Goal: Task Accomplishment & Management: Complete application form

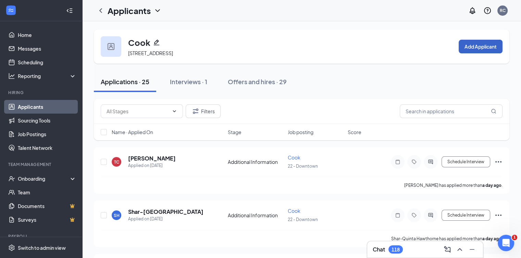
click at [485, 53] on button "Add Applicant" at bounding box center [480, 47] width 44 height 14
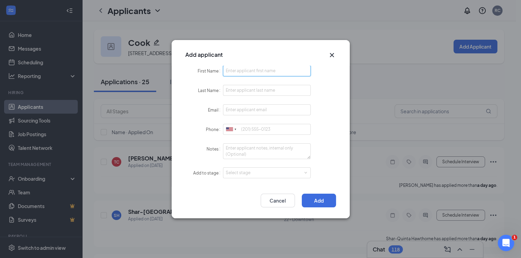
click at [256, 74] on input "First Name" at bounding box center [267, 70] width 88 height 11
click at [335, 50] on div "Add applicant" at bounding box center [260, 52] width 178 height 25
click at [329, 54] on icon "Cross" at bounding box center [332, 55] width 8 height 8
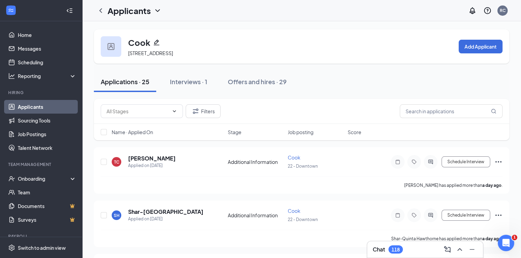
click at [114, 34] on div "Cook 220 S 2nd St, Waco, TX 76701, USA Add Applicant" at bounding box center [301, 46] width 415 height 34
click at [158, 9] on icon "ChevronDown" at bounding box center [157, 11] width 8 height 8
click at [103, 10] on icon "ChevronLeft" at bounding box center [101, 11] width 8 height 8
click at [176, 109] on icon "ChevronDown" at bounding box center [173, 111] width 5 height 5
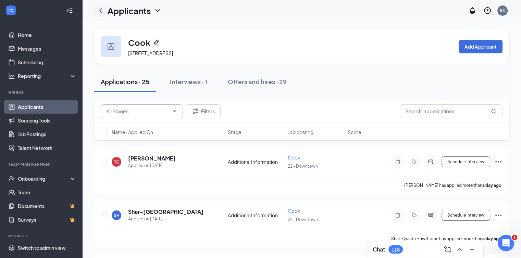
click at [103, 10] on icon "ChevronLeft" at bounding box center [101, 11] width 8 height 8
click at [157, 8] on icon "ChevronDown" at bounding box center [157, 11] width 8 height 8
click at [143, 26] on link "Applicants" at bounding box center [149, 29] width 74 height 7
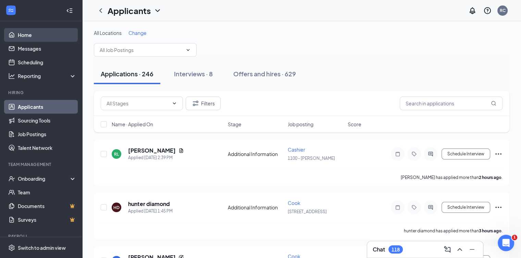
click at [37, 33] on link "Home" at bounding box center [47, 35] width 59 height 14
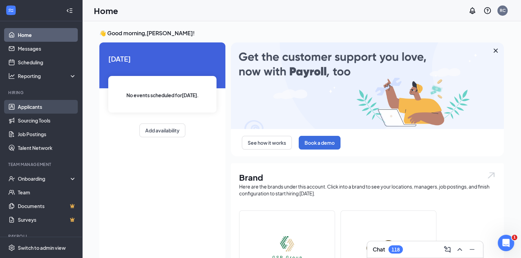
click at [26, 106] on link "Applicants" at bounding box center [47, 107] width 59 height 14
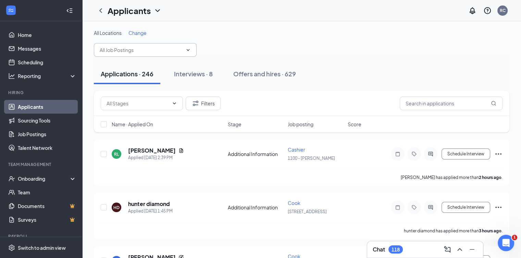
click at [176, 55] on span at bounding box center [145, 50] width 103 height 14
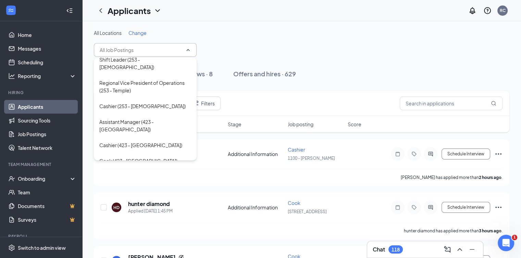
scroll to position [273, 0]
click at [154, 117] on div "Assistant Manager (423 - Bellmead)" at bounding box center [145, 124] width 92 height 15
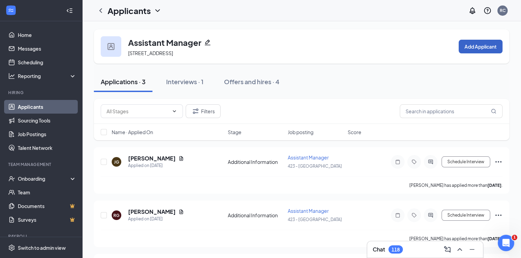
click at [472, 47] on button "Add Applicant" at bounding box center [480, 47] width 44 height 14
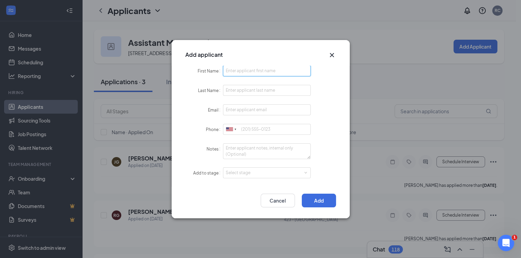
click at [265, 73] on input "First Name" at bounding box center [267, 70] width 88 height 11
type input "Nic"
click at [259, 91] on input "Last Name" at bounding box center [267, 90] width 88 height 11
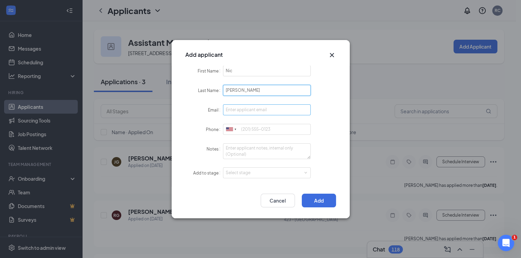
type input "[PERSON_NAME]"
click at [246, 110] on input "Email" at bounding box center [267, 109] width 88 height 11
type input "Nicgeibel86@gmail.com"
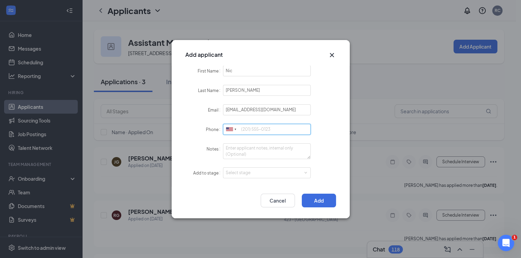
click at [244, 129] on input "Phone" at bounding box center [267, 129] width 88 height 11
click at [233, 171] on div "Select stage" at bounding box center [265, 172] width 79 height 7
type input "2549816135"
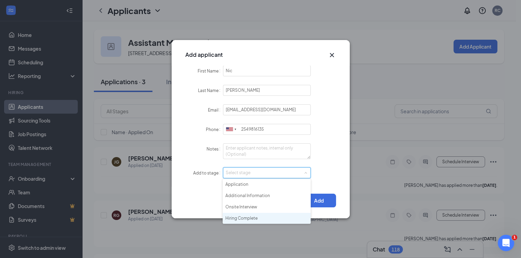
click at [235, 219] on li "Hiring Complete" at bounding box center [266, 218] width 88 height 11
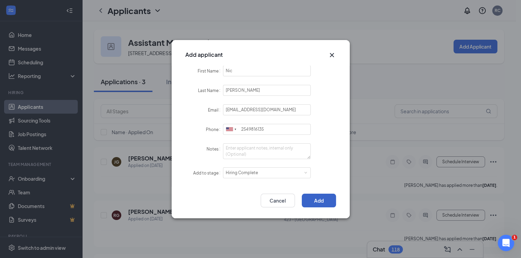
click at [333, 196] on button "Add" at bounding box center [319, 201] width 34 height 14
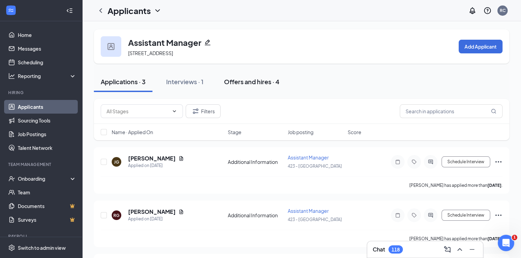
click at [269, 79] on div "Offers and hires · 4" at bounding box center [251, 81] width 55 height 9
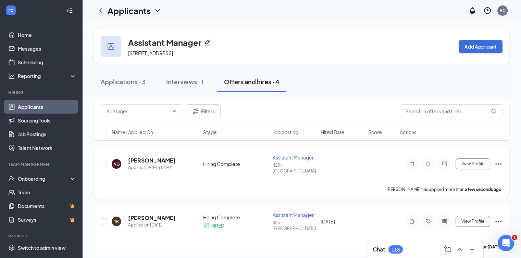
click at [497, 162] on icon "Ellipses" at bounding box center [498, 164] width 8 height 8
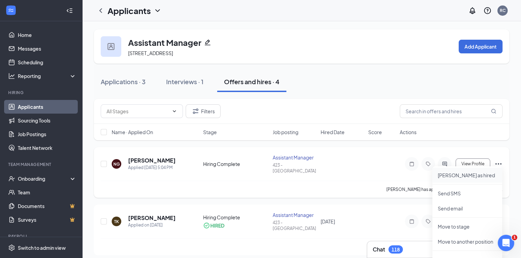
click at [458, 174] on p "Mark as hired" at bounding box center [466, 175] width 59 height 7
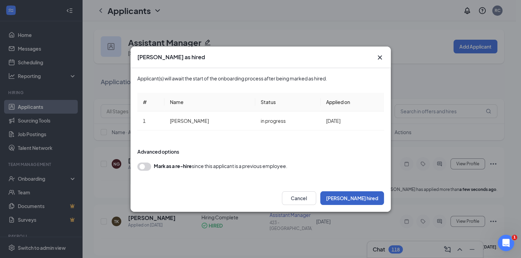
click at [370, 199] on button "Mark hired" at bounding box center [352, 198] width 64 height 14
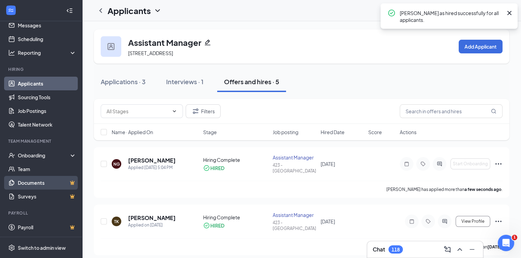
scroll to position [23, 0]
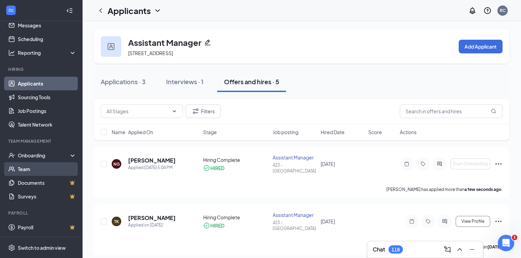
click at [33, 168] on link "Team" at bounding box center [47, 169] width 59 height 14
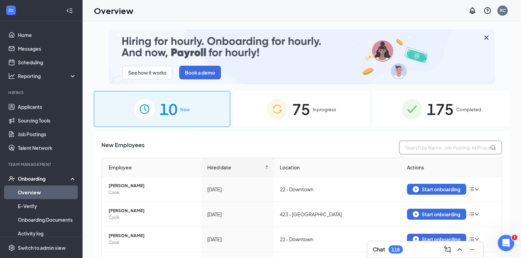
click at [404, 144] on input "text" at bounding box center [450, 148] width 103 height 14
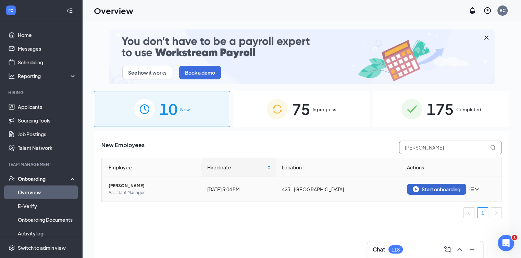
type input "[PERSON_NAME]"
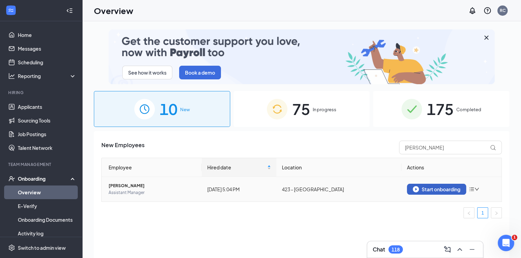
click at [436, 191] on div "Start onboarding" at bounding box center [436, 189] width 48 height 6
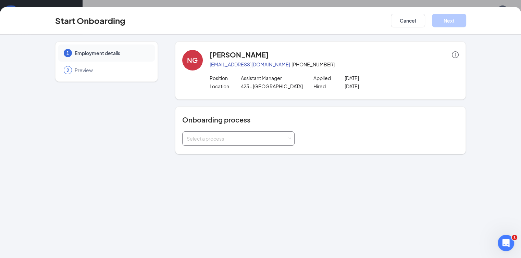
click at [238, 140] on div "Select a process" at bounding box center [237, 138] width 100 height 7
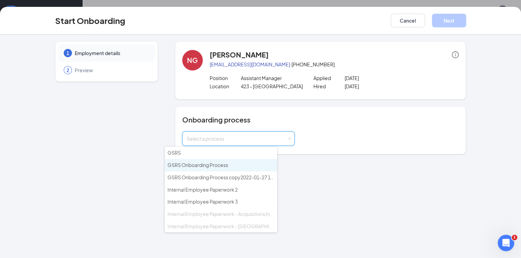
click at [218, 164] on span "GSRS Onboarding Process" at bounding box center [197, 165] width 61 height 6
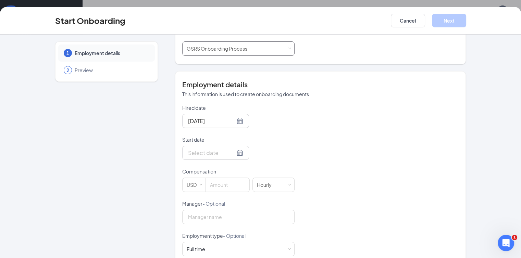
scroll to position [90, 0]
click at [217, 152] on div at bounding box center [215, 152] width 55 height 9
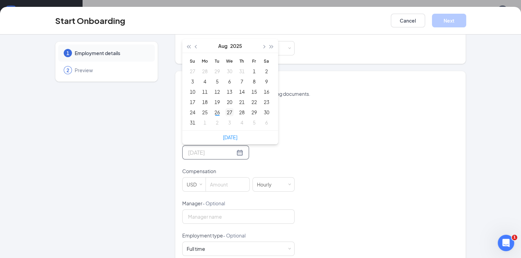
type input "[DATE]"
click at [225, 110] on div "27" at bounding box center [229, 112] width 8 height 8
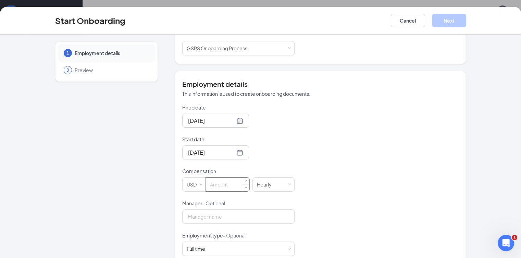
click at [206, 183] on input at bounding box center [227, 185] width 43 height 14
type input "49000"
click at [257, 188] on div "Hourly" at bounding box center [267, 185] width 20 height 14
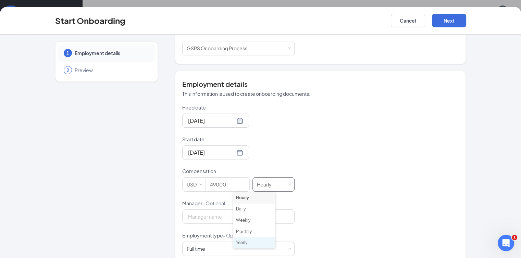
click at [246, 244] on li "Yearly" at bounding box center [254, 242] width 42 height 11
click at [205, 217] on input "Manager - Optional" at bounding box center [238, 216] width 112 height 14
type input "[PERSON_NAME]"
click at [312, 186] on div "Hired date [DATE] Start date [DATE] [DATE] Su Mo Tu We Th Fr Sa 27 28 29 30 31 …" at bounding box center [320, 216] width 277 height 224
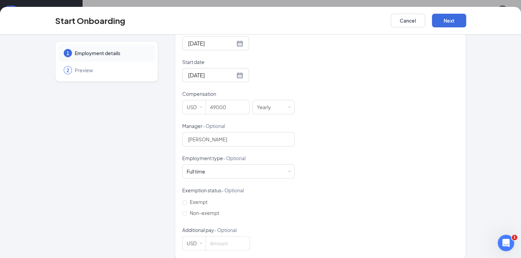
scroll to position [175, 0]
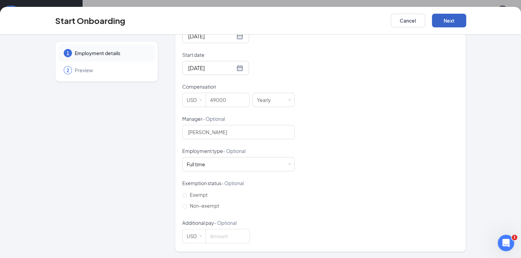
click at [466, 16] on button "Next" at bounding box center [449, 21] width 34 height 14
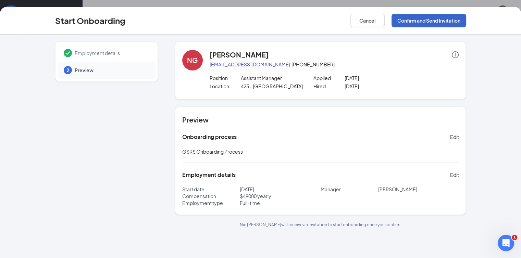
click at [466, 20] on button "Confirm and Send Invitation" at bounding box center [428, 21] width 75 height 14
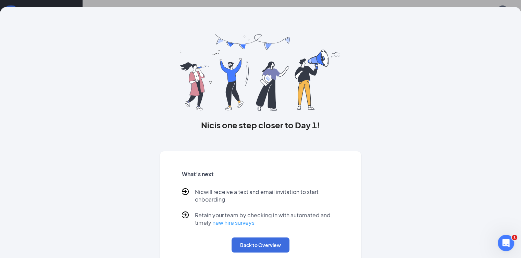
scroll to position [21, 0]
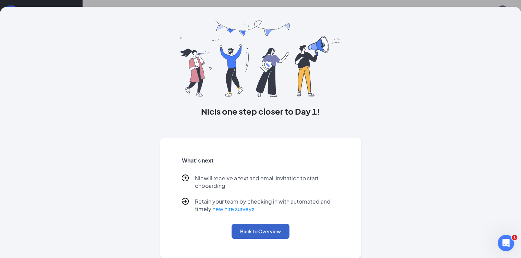
click at [267, 232] on button "Back to Overview" at bounding box center [260, 231] width 58 height 15
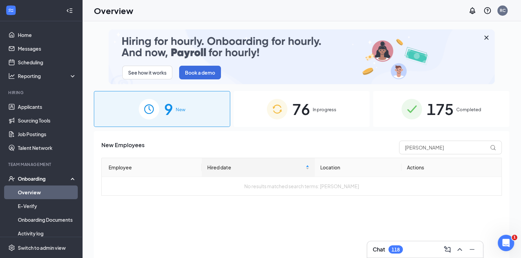
scroll to position [0, 0]
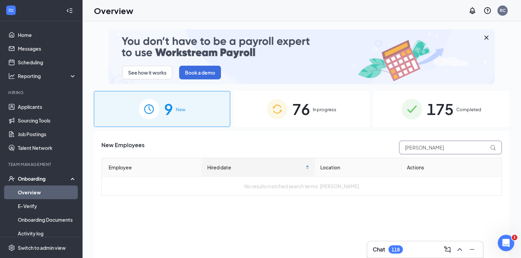
click at [426, 148] on input "[PERSON_NAME]" at bounding box center [450, 148] width 103 height 14
type input "n"
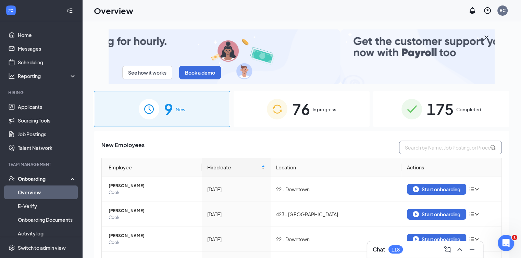
click at [416, 149] on input "text" at bounding box center [450, 148] width 103 height 14
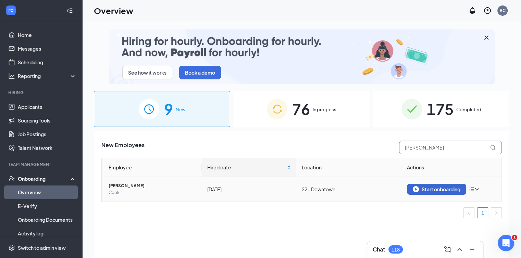
type input "[PERSON_NAME]"
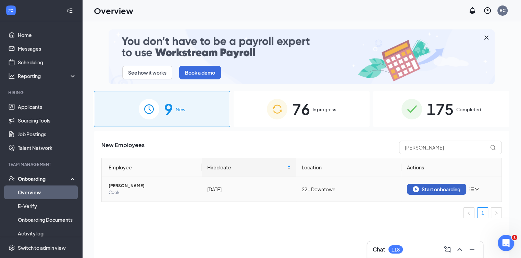
click at [444, 190] on div "Start onboarding" at bounding box center [436, 189] width 48 height 6
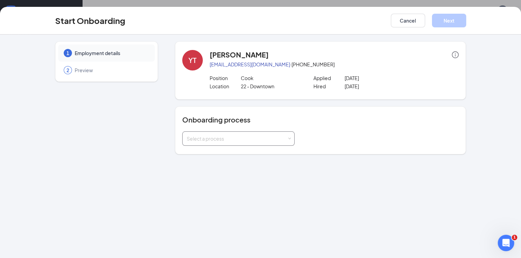
click at [242, 140] on div "Select a process" at bounding box center [237, 138] width 100 height 7
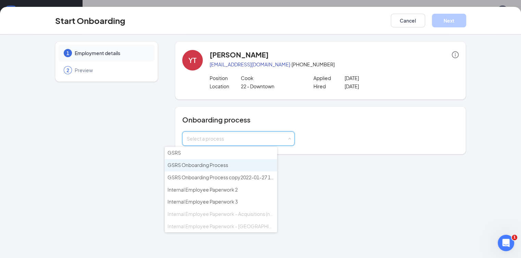
click at [228, 160] on li "GSRS Onboarding Process" at bounding box center [221, 165] width 112 height 12
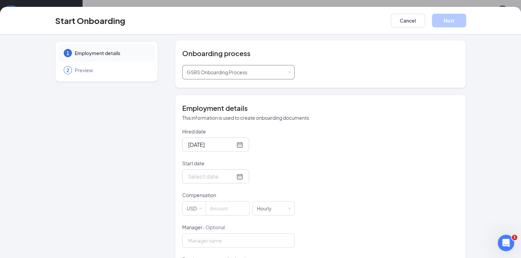
scroll to position [67, 0]
click at [218, 176] on div at bounding box center [215, 175] width 55 height 9
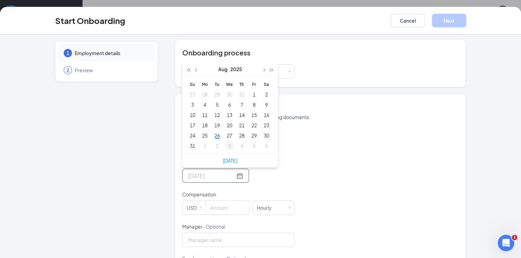
type input "[DATE]"
click at [213, 121] on div "19" at bounding box center [217, 125] width 8 height 8
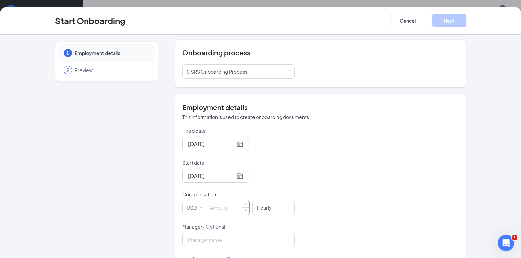
click at [208, 202] on input at bounding box center [227, 208] width 43 height 14
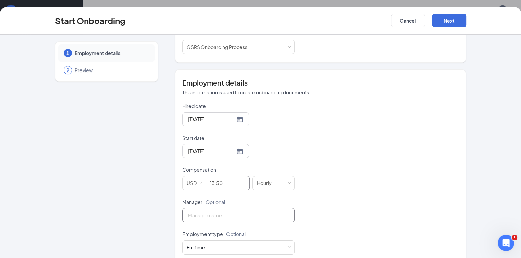
type input "13.5"
click at [209, 218] on input "Manager - Optional" at bounding box center [238, 215] width 112 height 14
type input "[PERSON_NAME]"
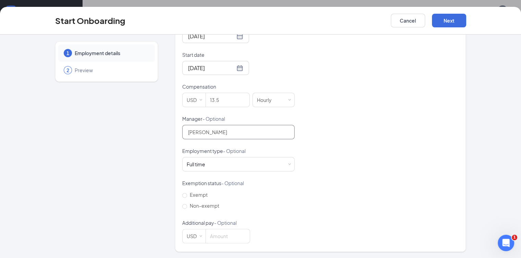
scroll to position [31, 0]
click at [466, 20] on button "Next" at bounding box center [449, 21] width 34 height 14
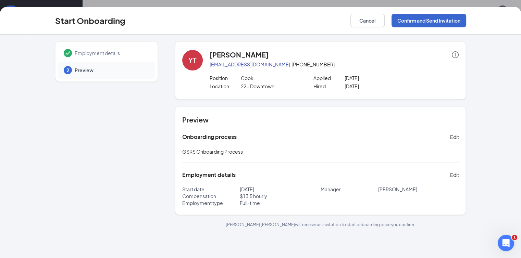
scroll to position [0, 0]
click at [466, 19] on button "Confirm and Send Invitation" at bounding box center [428, 21] width 75 height 14
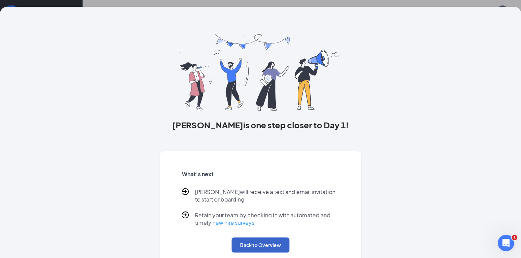
click at [259, 248] on button "Back to Overview" at bounding box center [260, 245] width 58 height 15
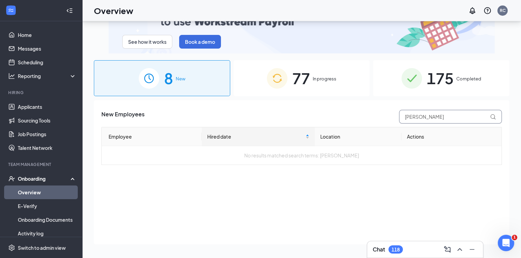
click at [448, 122] on input "[PERSON_NAME]" at bounding box center [450, 117] width 103 height 14
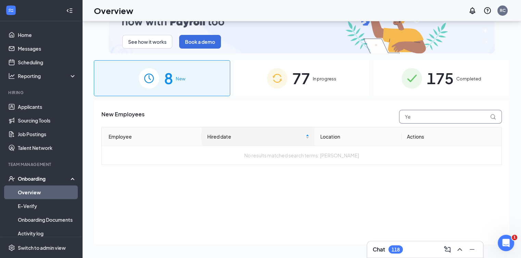
type input "Y"
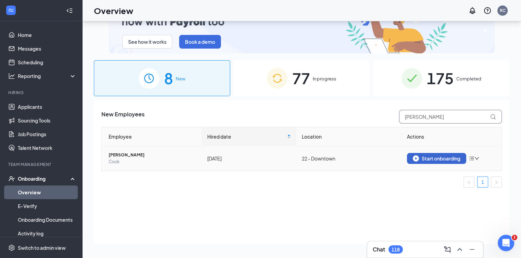
type input "[PERSON_NAME]"
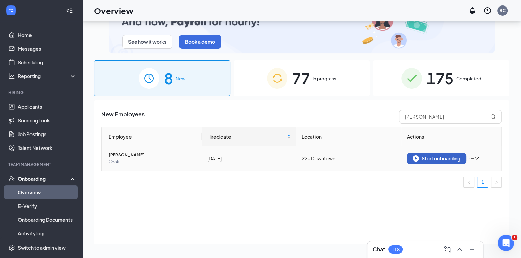
click at [441, 161] on div "Start onboarding" at bounding box center [436, 158] width 48 height 6
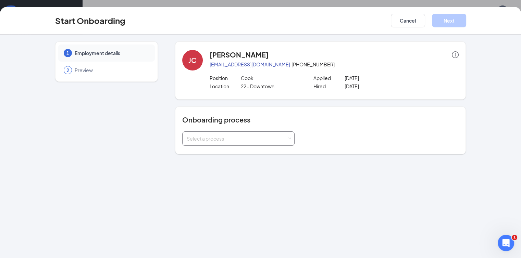
click at [262, 135] on div "Select a process" at bounding box center [237, 138] width 100 height 7
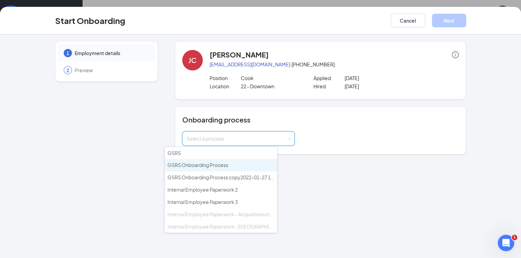
click at [242, 162] on li "GSRS Onboarding Process" at bounding box center [221, 165] width 112 height 12
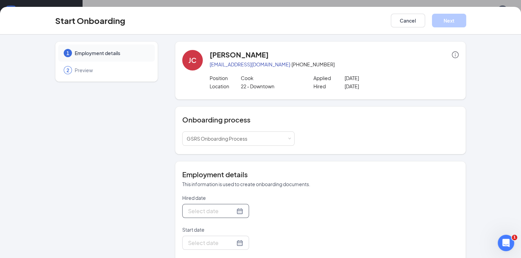
click at [214, 211] on div at bounding box center [215, 211] width 55 height 9
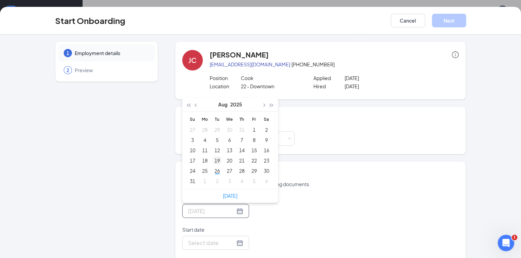
type input "[DATE]"
click at [213, 162] on div "19" at bounding box center [217, 160] width 8 height 8
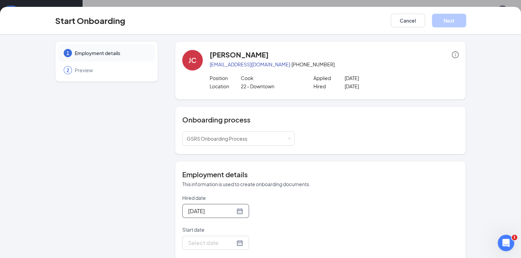
scroll to position [30, 0]
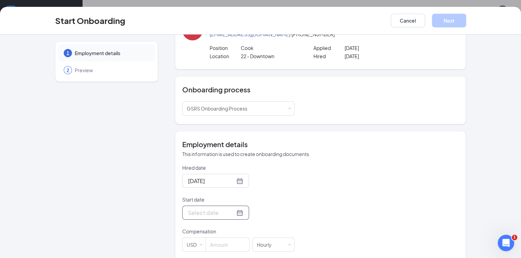
click at [212, 215] on div at bounding box center [215, 212] width 55 height 9
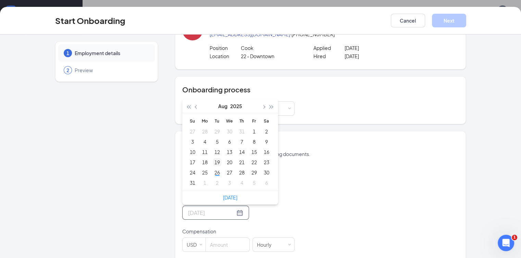
type input "[DATE]"
click at [213, 160] on div "19" at bounding box center [217, 162] width 8 height 8
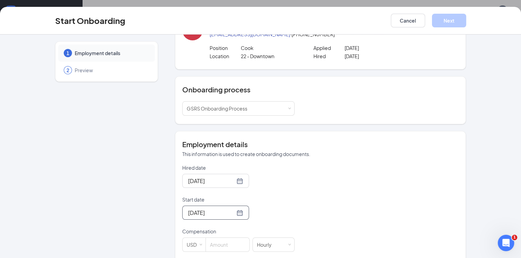
scroll to position [80, 0]
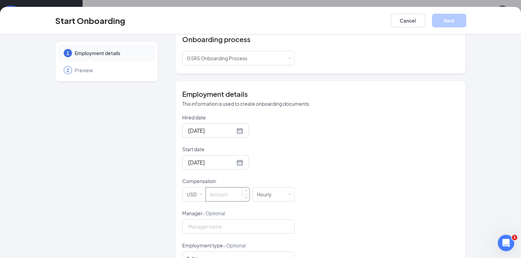
click at [209, 192] on input at bounding box center [227, 195] width 43 height 14
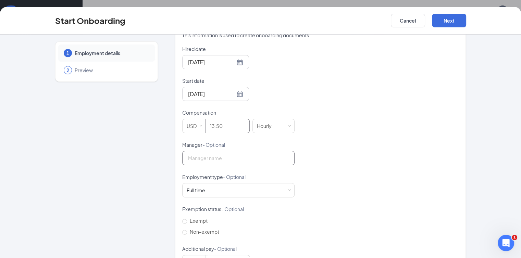
type input "13.5"
click at [212, 158] on input "Manager - Optional" at bounding box center [238, 158] width 112 height 14
type input "[PERSON_NAME]"
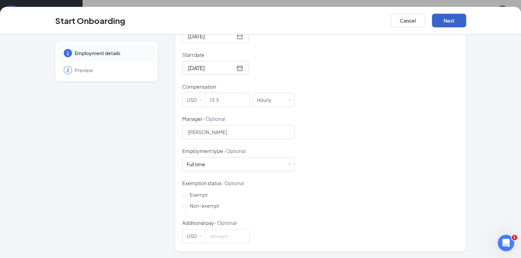
click at [466, 20] on button "Next" at bounding box center [449, 21] width 34 height 14
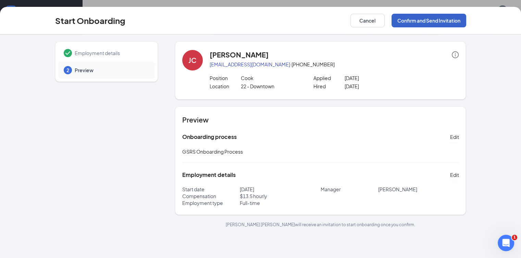
click at [466, 20] on button "Confirm and Send Invitation" at bounding box center [428, 21] width 75 height 14
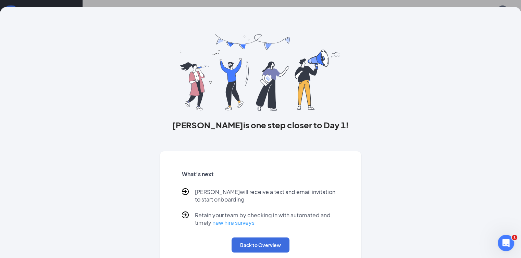
scroll to position [21, 0]
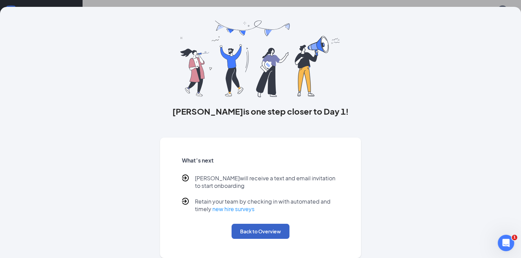
click at [251, 228] on button "Back to Overview" at bounding box center [260, 231] width 58 height 15
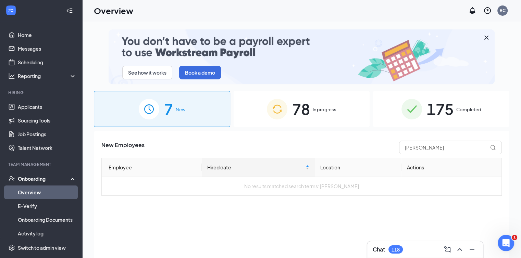
scroll to position [0, 0]
